Goal: Task Accomplishment & Management: Manage account settings

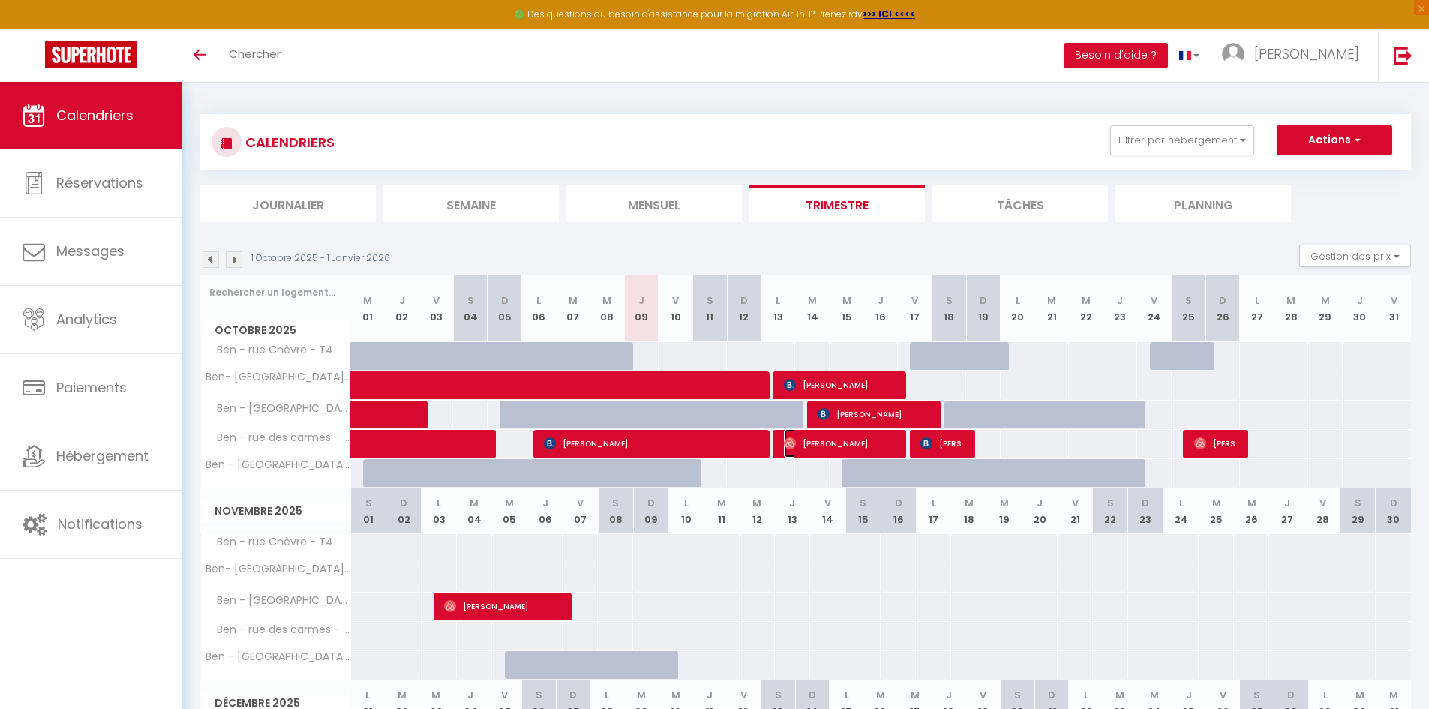
click at [883, 448] on span "[PERSON_NAME]" at bounding box center [841, 443] width 115 height 29
select select "OK"
select select "0"
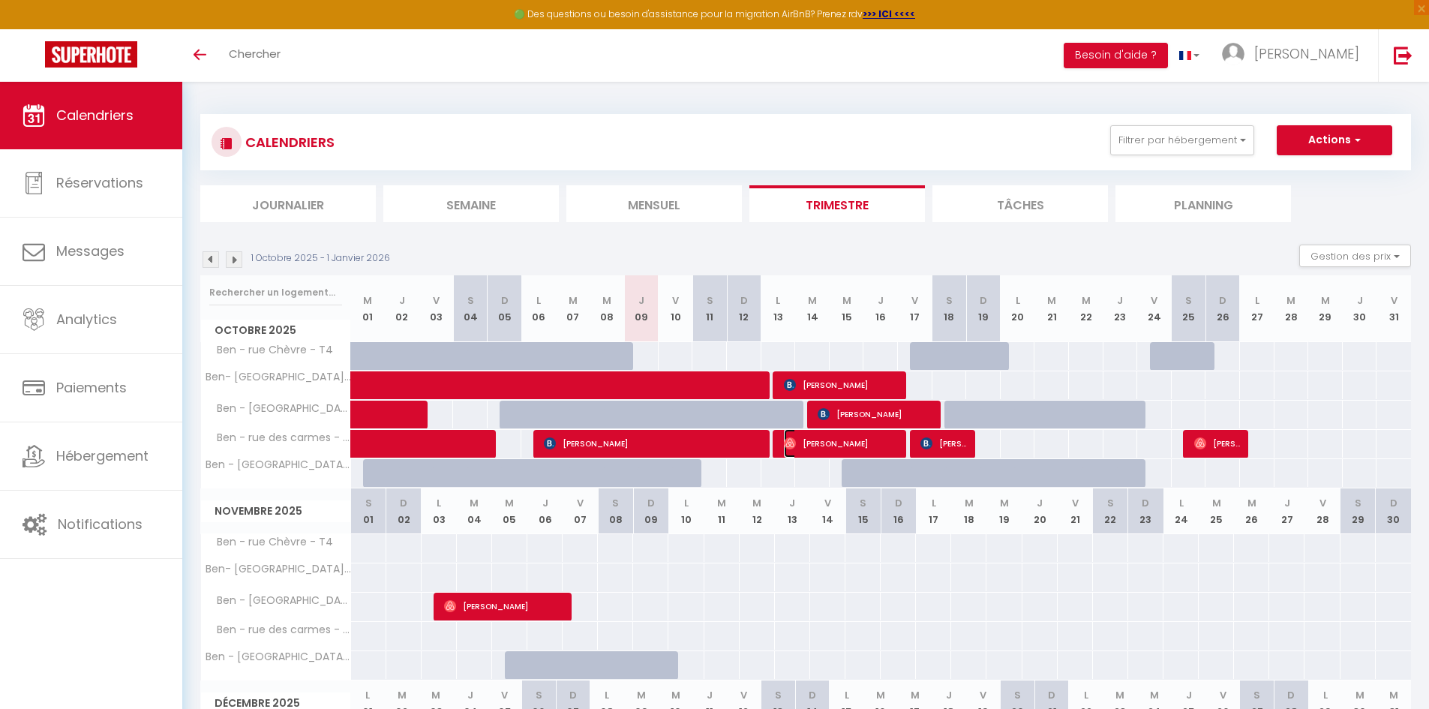
select select "1"
select select
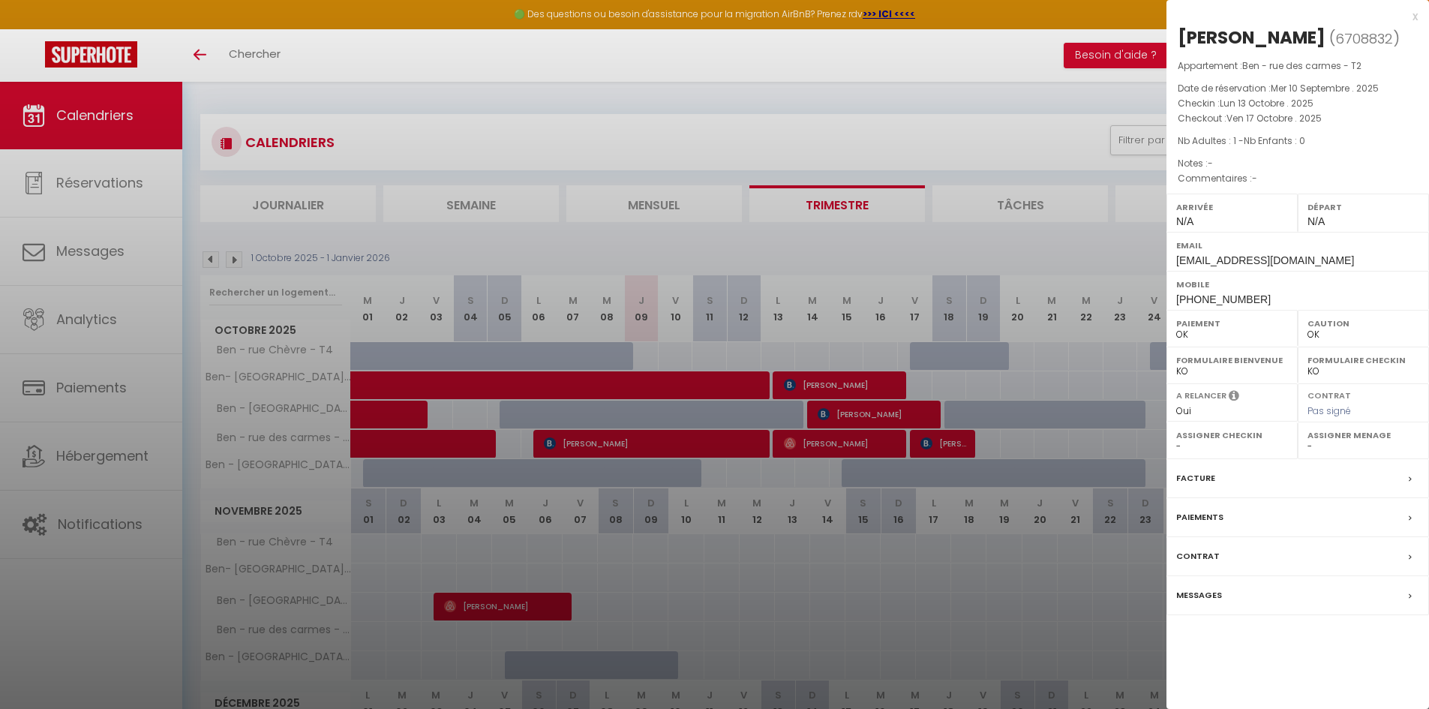
click at [895, 329] on div at bounding box center [714, 354] width 1429 height 709
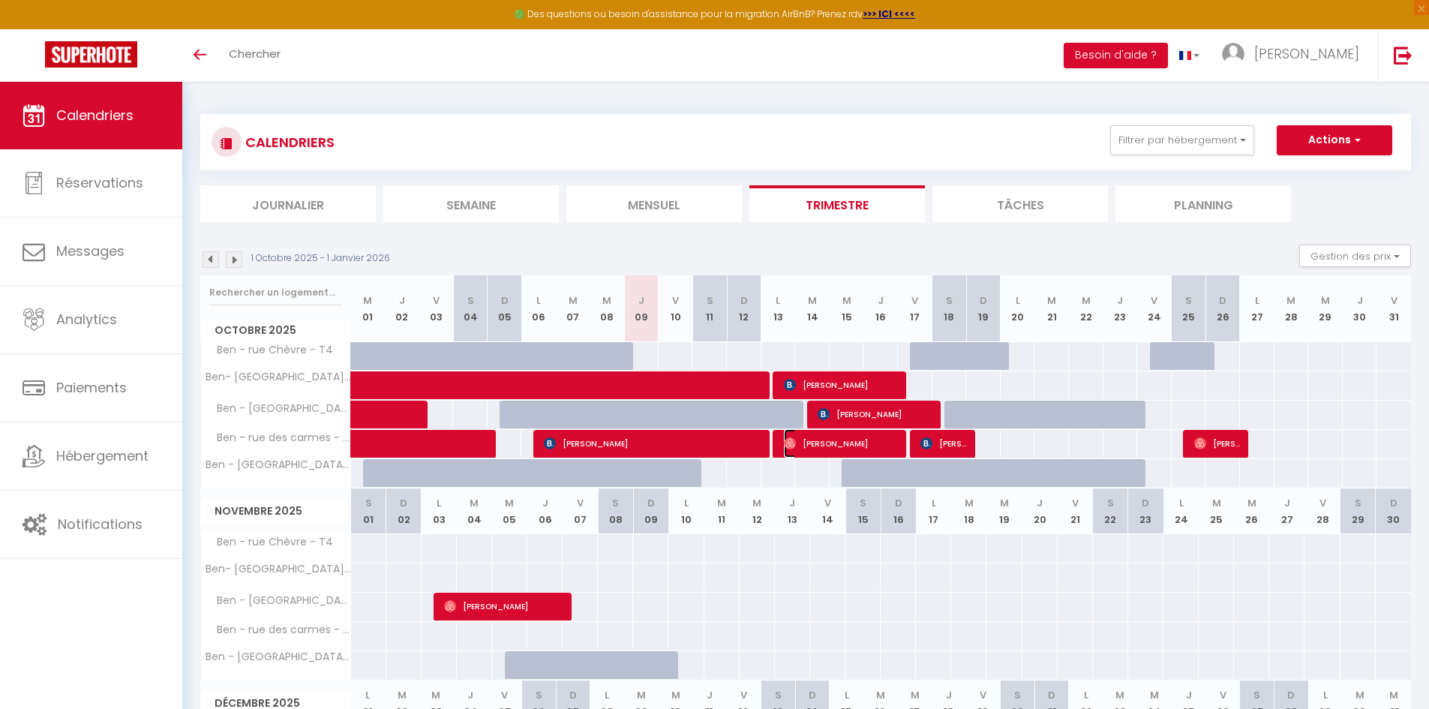
click at [855, 444] on span "[PERSON_NAME]" at bounding box center [841, 443] width 115 height 29
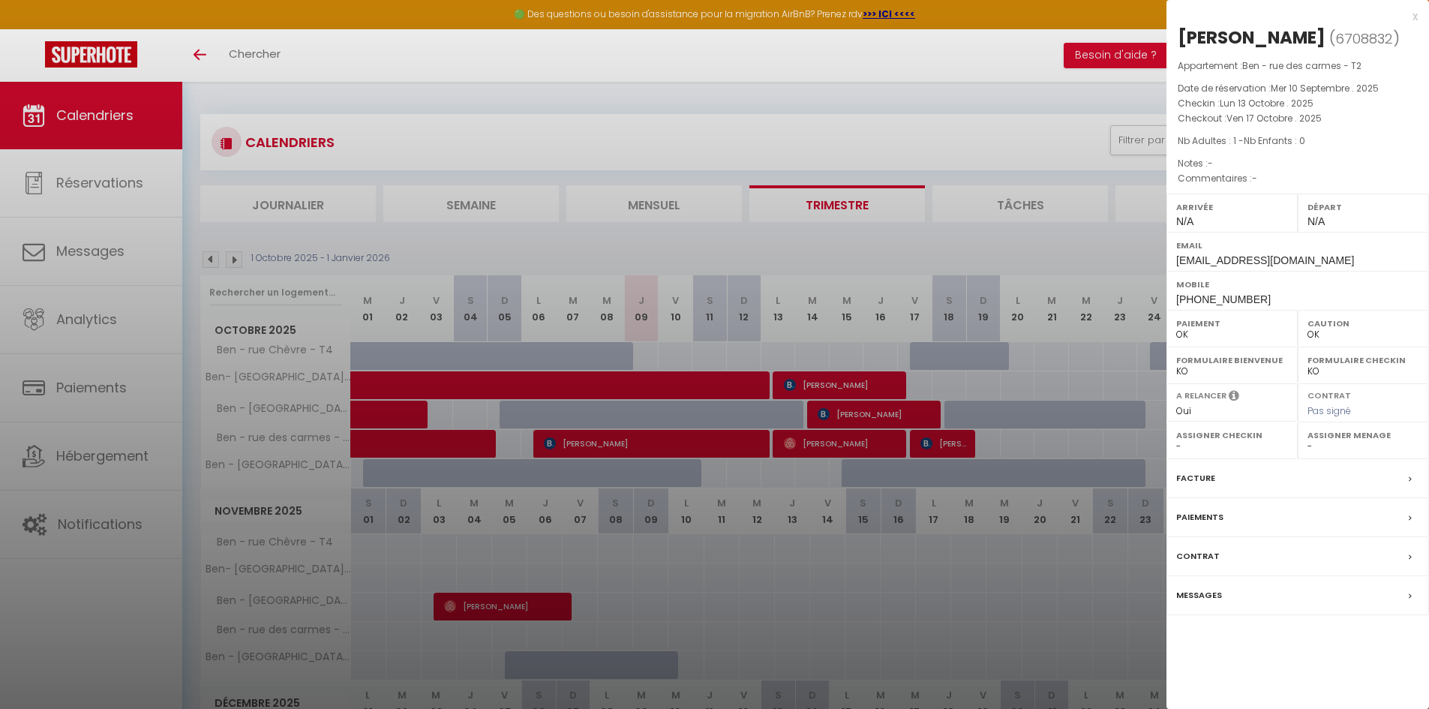
click at [1069, 415] on div at bounding box center [714, 354] width 1429 height 709
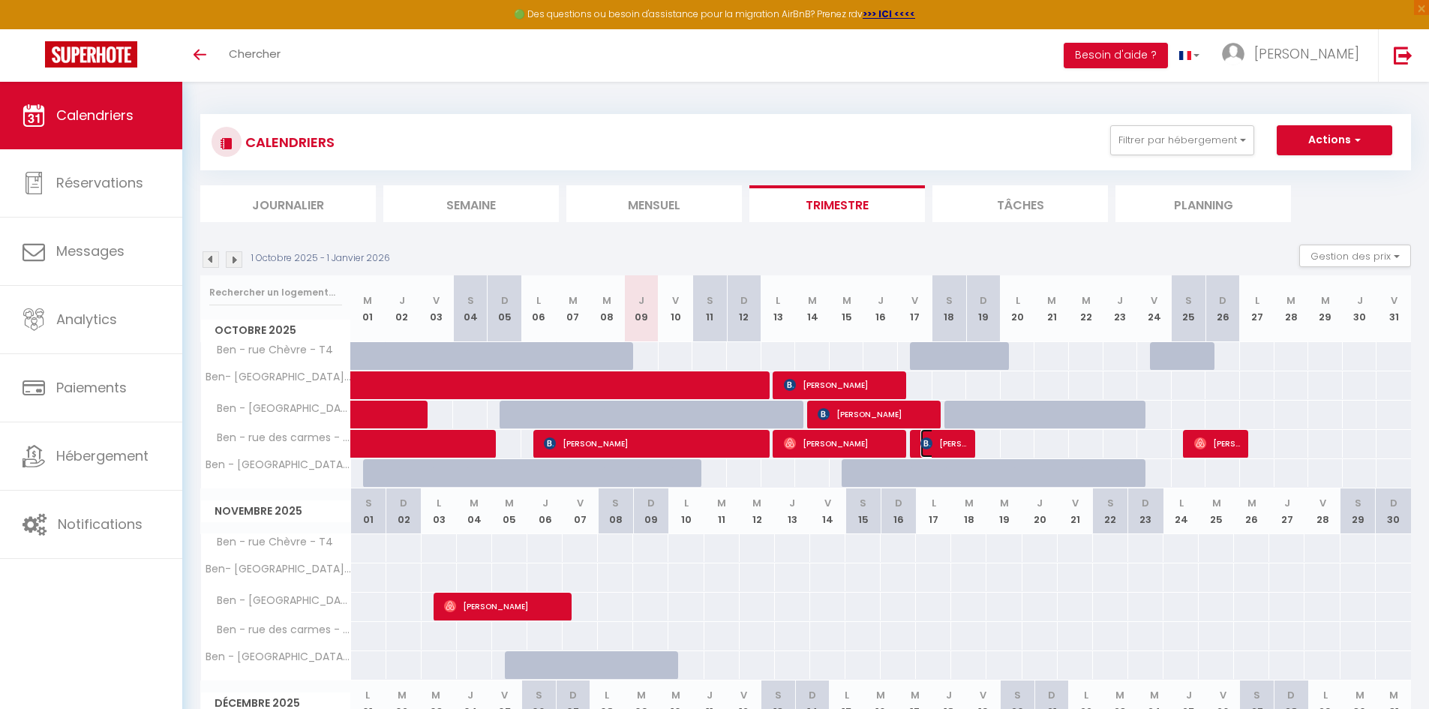
click at [960, 443] on span "[PERSON_NAME]" at bounding box center [943, 443] width 46 height 29
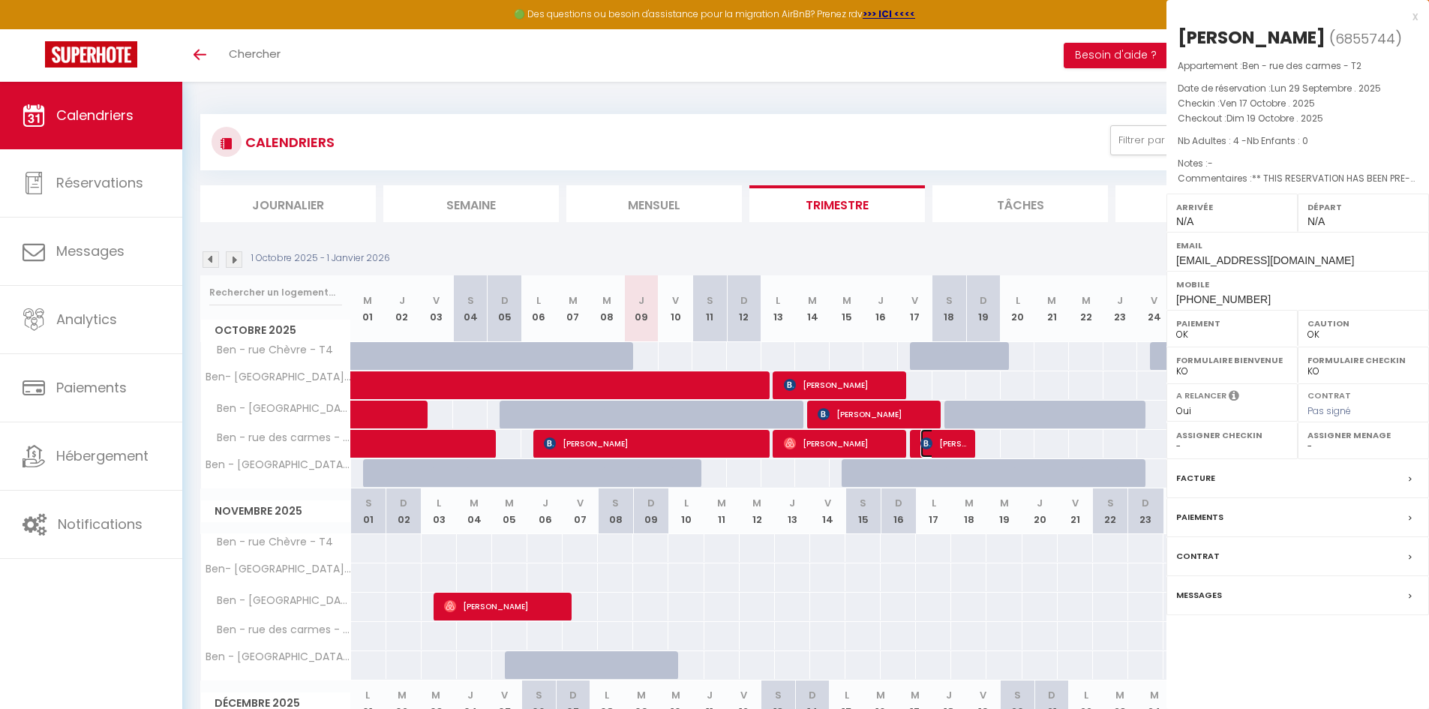
select select "KO"
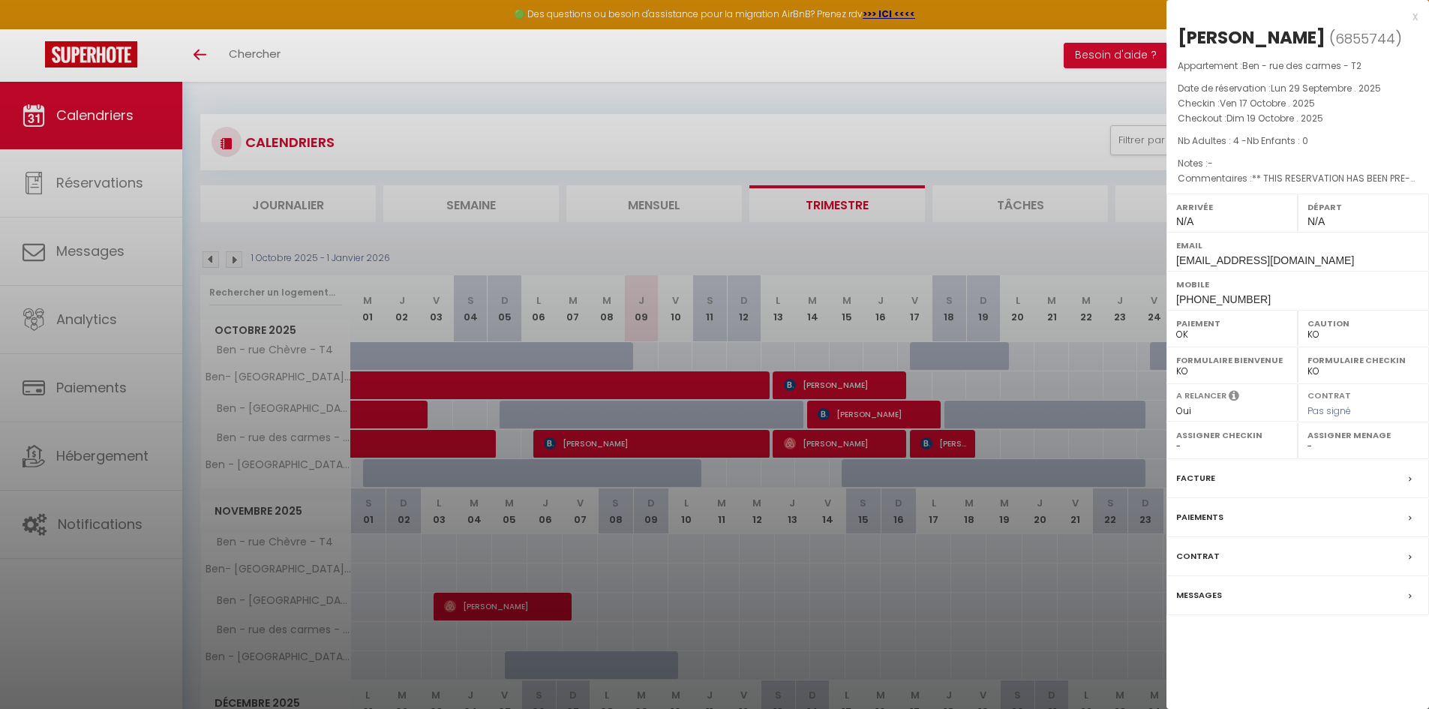
click at [1022, 422] on div at bounding box center [714, 354] width 1429 height 709
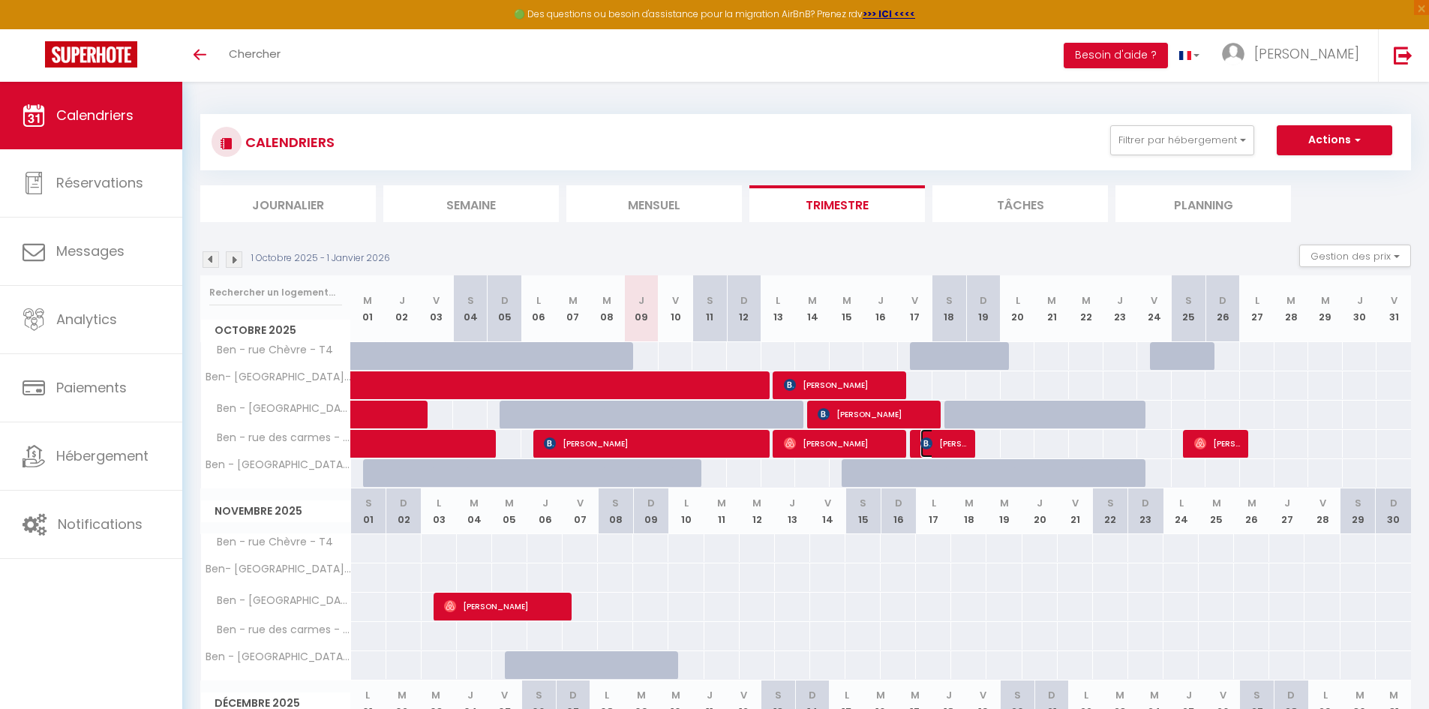
click at [933, 444] on span "[PERSON_NAME]" at bounding box center [943, 443] width 46 height 29
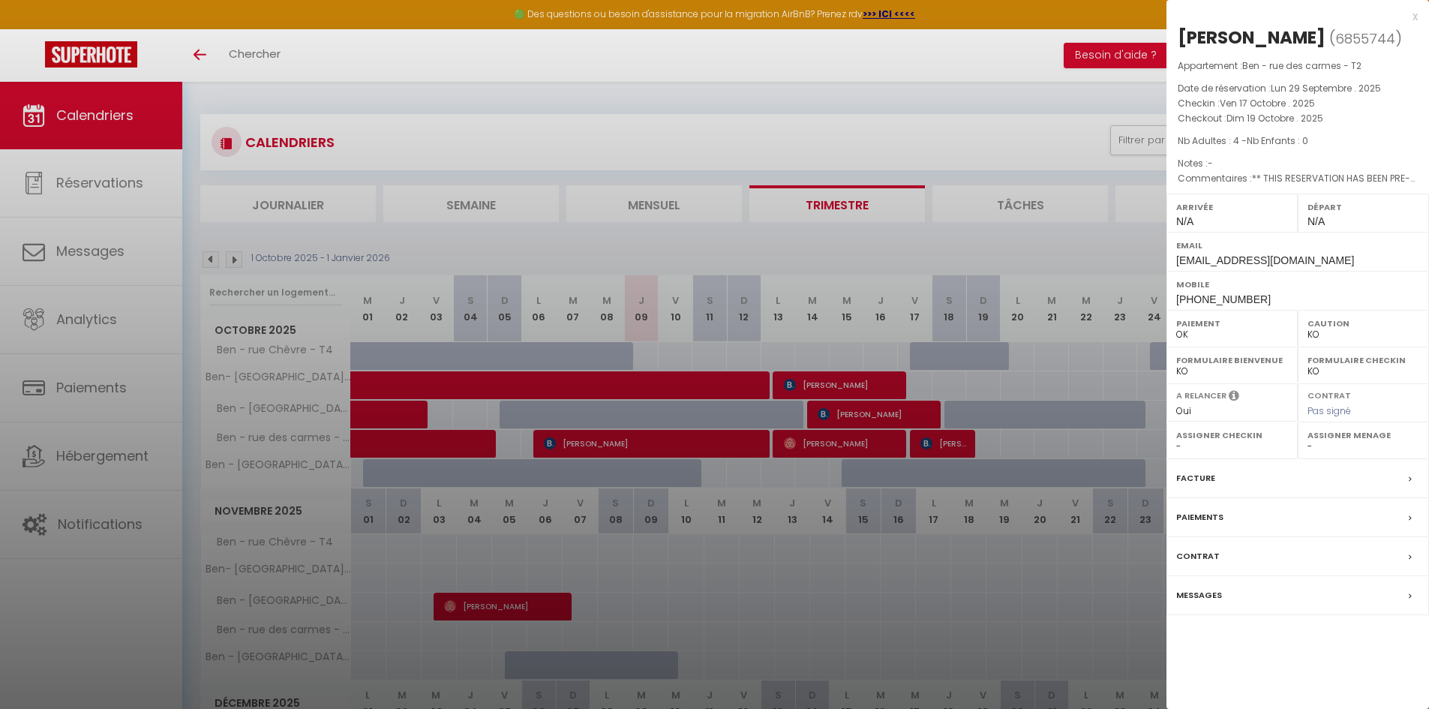
click at [1414, 16] on div "x" at bounding box center [1292, 17] width 251 height 18
